Goal: Transaction & Acquisition: Purchase product/service

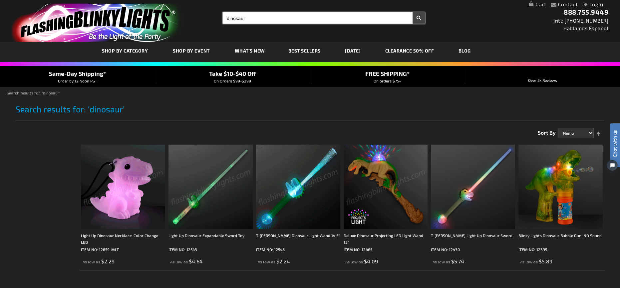
drag, startPoint x: 255, startPoint y: 17, endPoint x: 203, endPoint y: 18, distance: 51.9
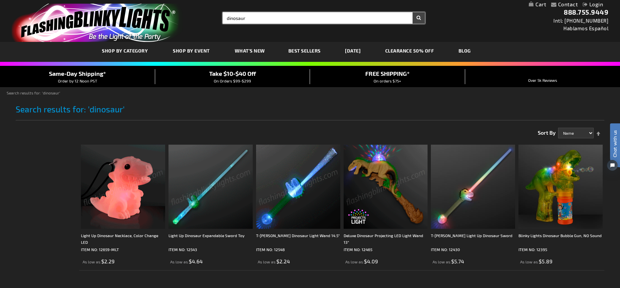
click at [203, 18] on div "Toggle Nav Search Search dinosaur × Search 888.755.9449 Intl: 818-753-8303 Habl…" at bounding box center [310, 21] width 620 height 42
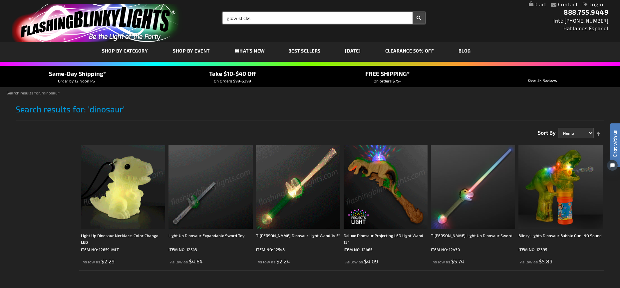
type input "glow sticks"
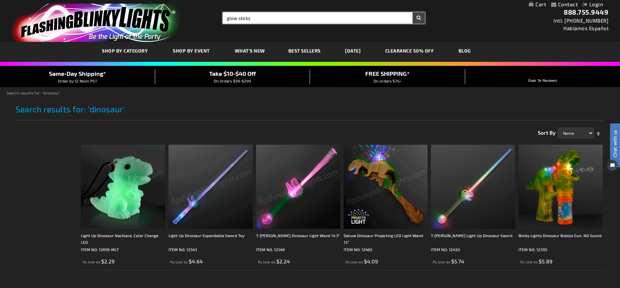
click at [412, 12] on button "Search" at bounding box center [418, 17] width 12 height 11
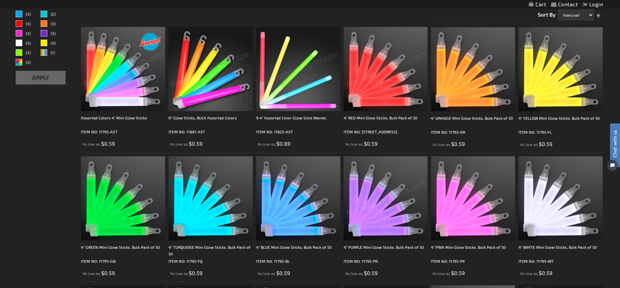
scroll to position [100, 0]
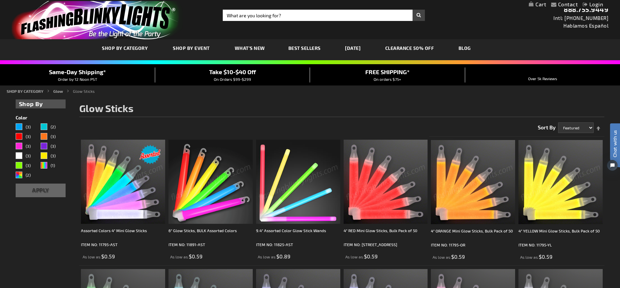
scroll to position [0, 0]
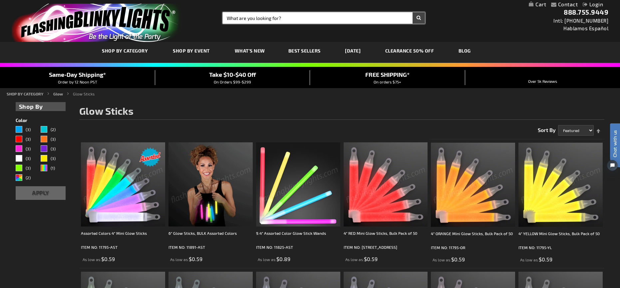
click at [233, 18] on input "Search" at bounding box center [324, 17] width 202 height 11
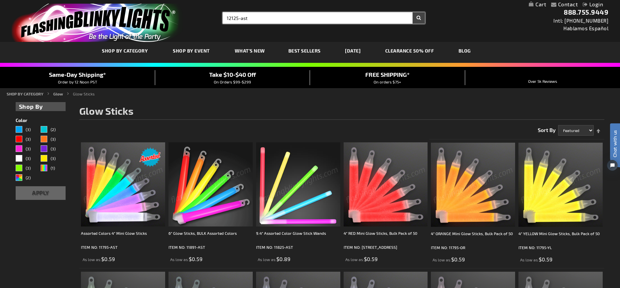
type input "12125-ast"
click at [412, 12] on button "Search" at bounding box center [418, 17] width 12 height 11
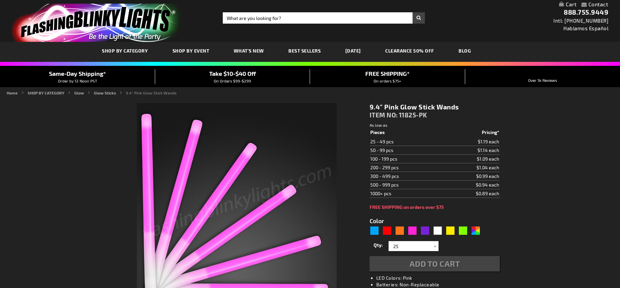
type input "5639"
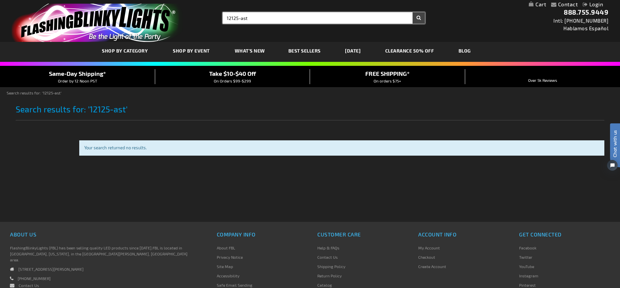
drag, startPoint x: 249, startPoint y: 19, endPoint x: 191, endPoint y: 13, distance: 58.2
click at [191, 13] on div "Toggle Nav Search Search 12125-ast × Search 888.755.9449 Intl: 818-753-8303 Hab…" at bounding box center [310, 21] width 620 height 42
type input "12125-ast"
click at [412, 12] on button "Search" at bounding box center [418, 17] width 12 height 11
